Goal: Transaction & Acquisition: Book appointment/travel/reservation

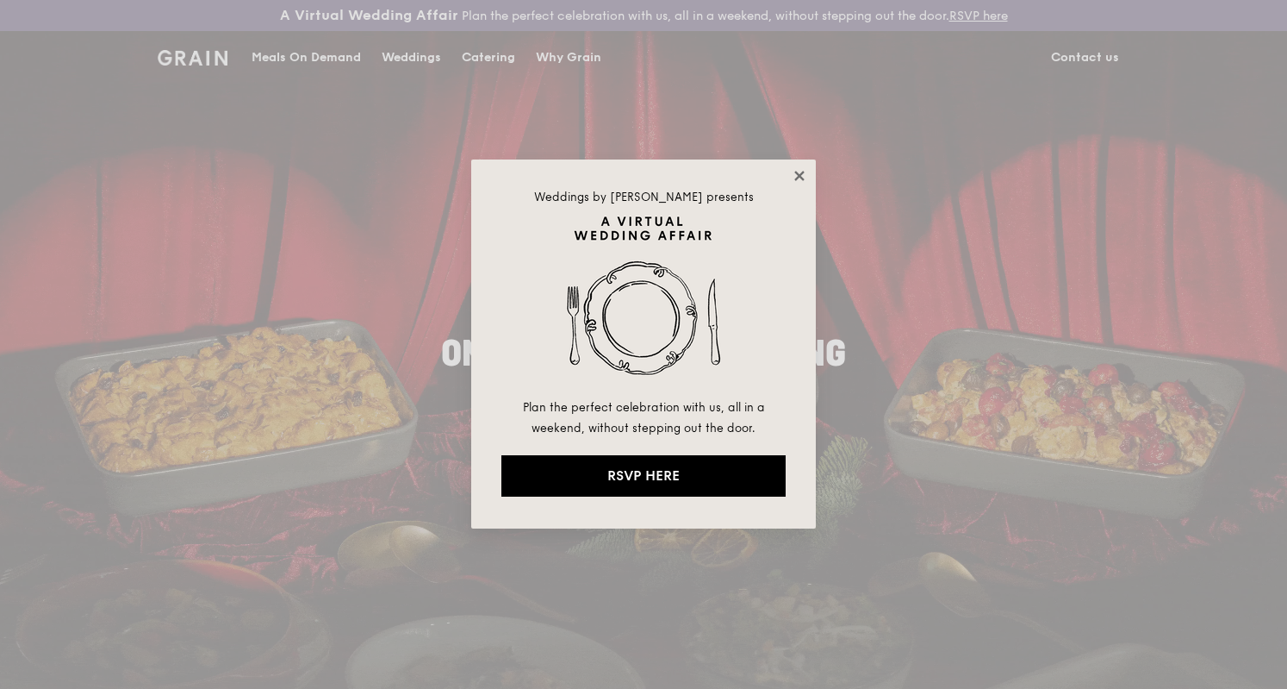
click at [806, 178] on icon at bounding box center [800, 176] width 16 height 16
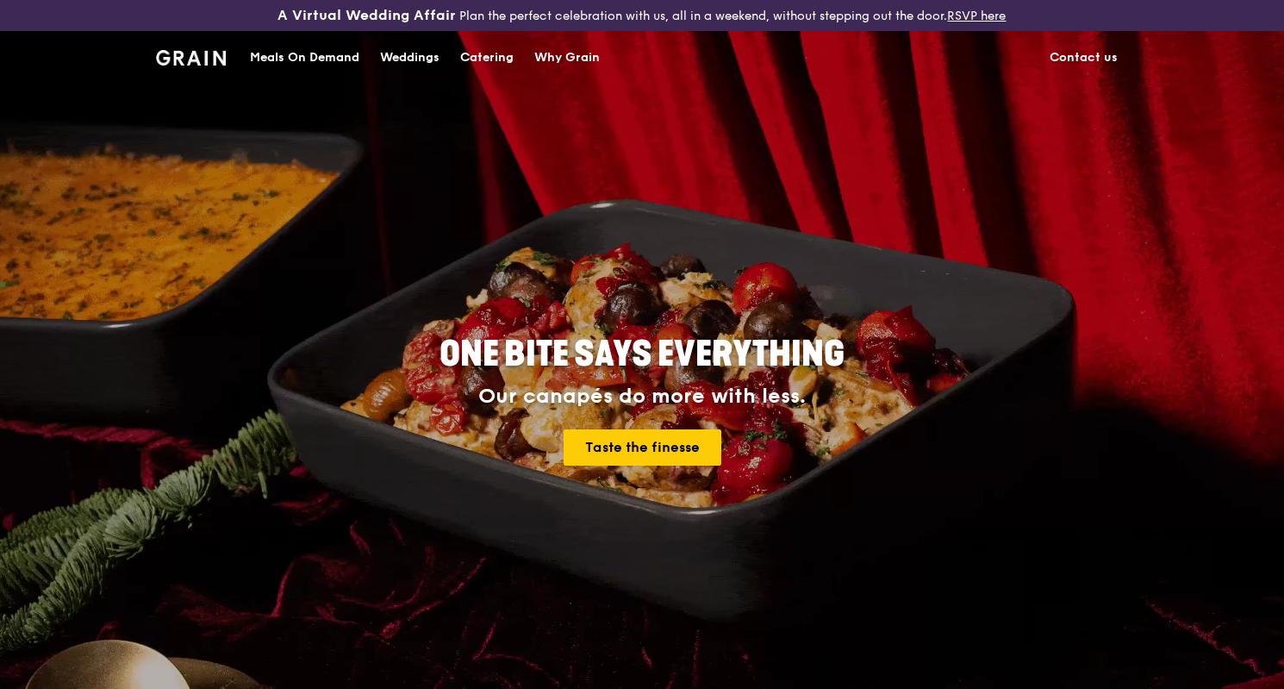
click at [201, 52] on img at bounding box center [191, 58] width 70 height 16
click at [193, 50] on img at bounding box center [191, 58] width 70 height 16
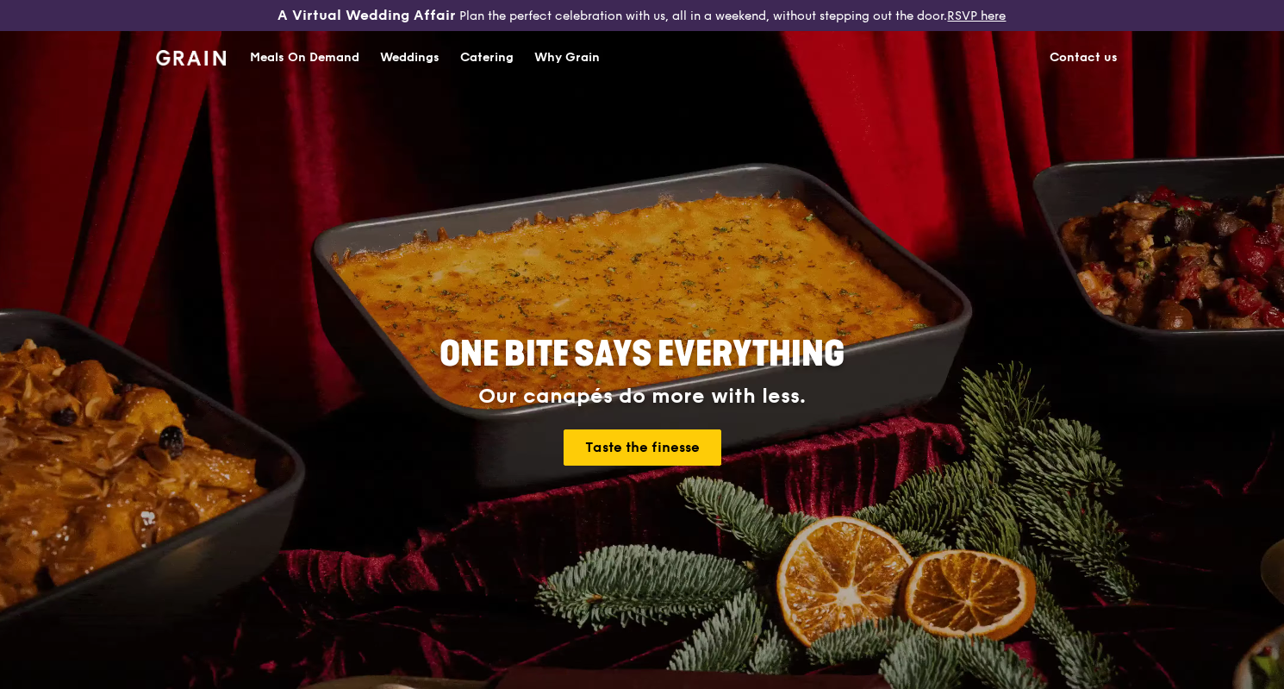
drag, startPoint x: 1282, startPoint y: 106, endPoint x: 1286, endPoint y: 449, distance: 343.0
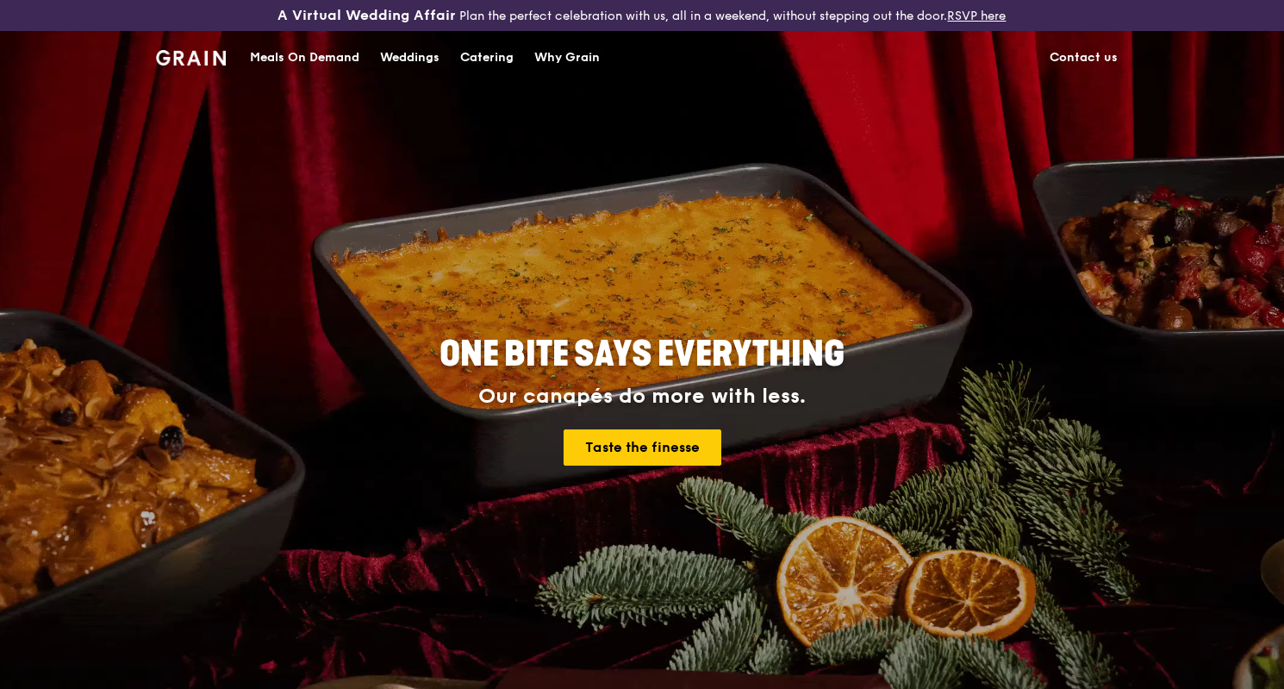
click at [473, 59] on div "Catering" at bounding box center [486, 58] width 53 height 52
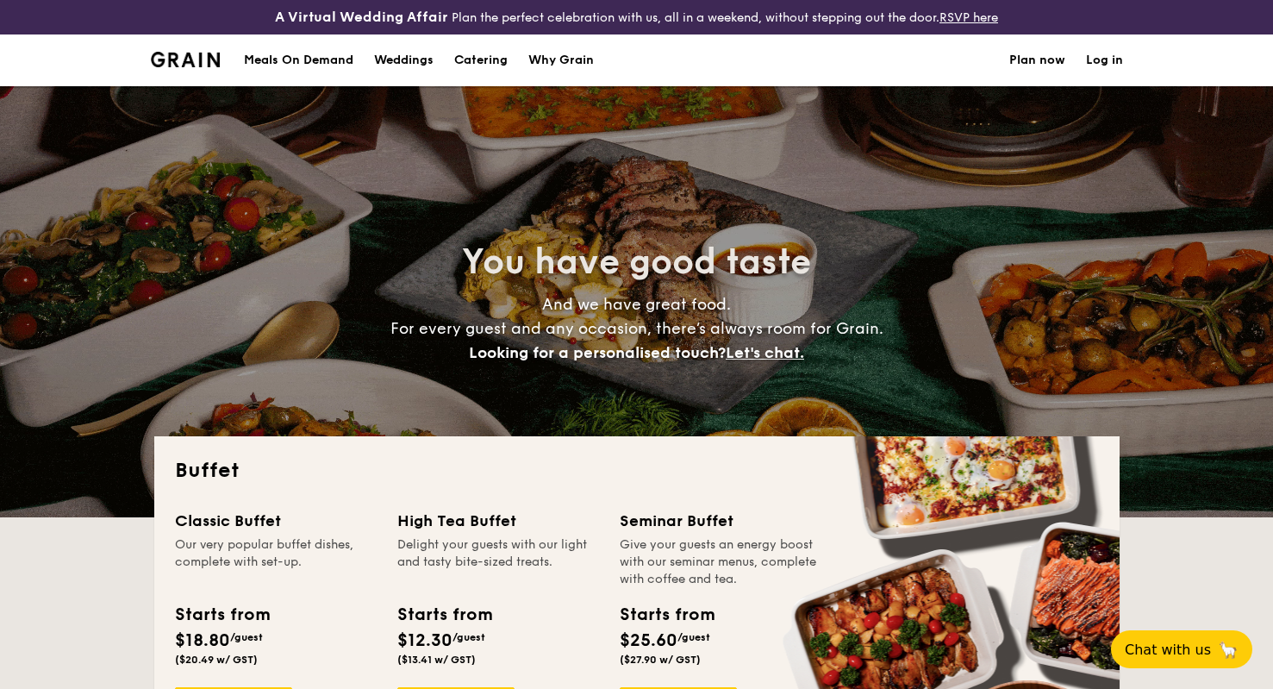
select select
click at [1172, 651] on span "Chat with us" at bounding box center [1167, 648] width 90 height 17
